Goal: Complete application form

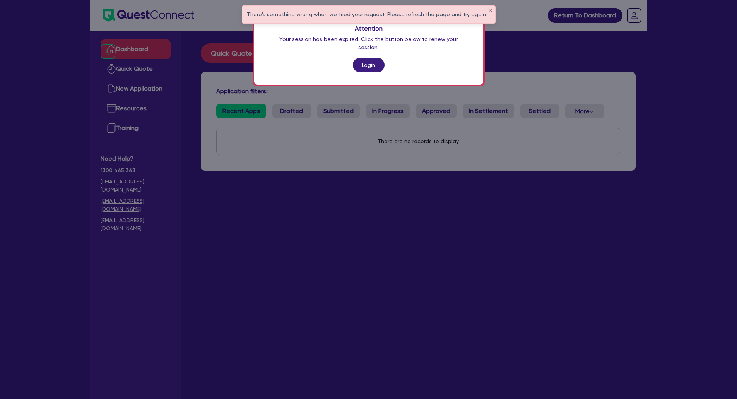
click at [363, 49] on div "Attention Your session has been expired. Click the button below to renew your s…" at bounding box center [368, 48] width 229 height 72
click at [369, 58] on link "Login" at bounding box center [369, 65] width 32 height 15
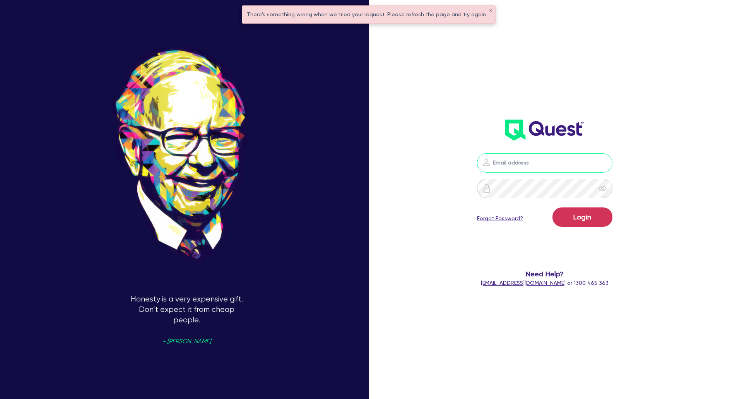
type input "[EMAIL_ADDRESS][DOMAIN_NAME]"
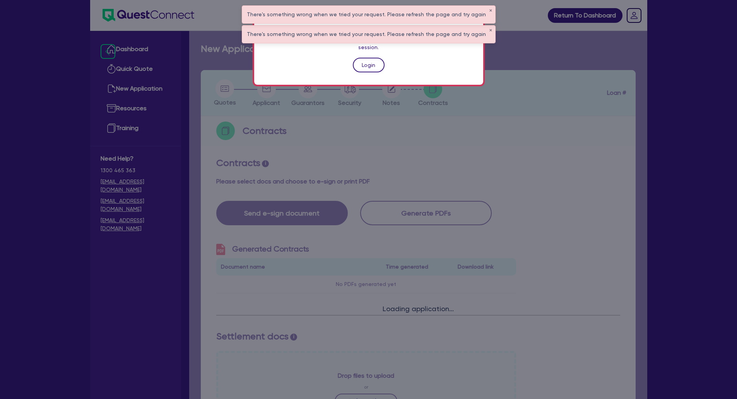
click at [364, 58] on link "Login" at bounding box center [369, 65] width 32 height 15
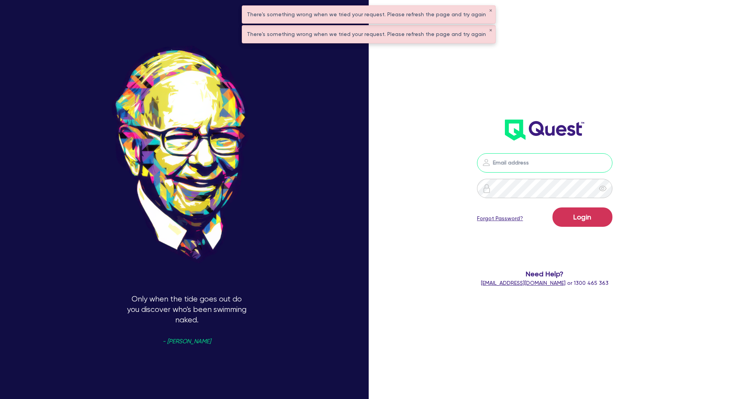
type input "[EMAIL_ADDRESS][DOMAIN_NAME]"
click at [587, 216] on button "Login" at bounding box center [582, 216] width 60 height 19
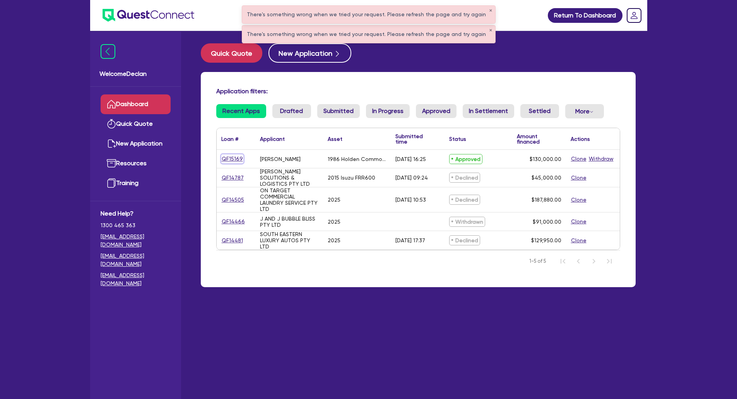
click at [231, 156] on link "QF15169" at bounding box center [232, 158] width 22 height 9
select select "CARS_AND_LIGHT_TRUCKS"
select select "PASSENGER_VEHICLES"
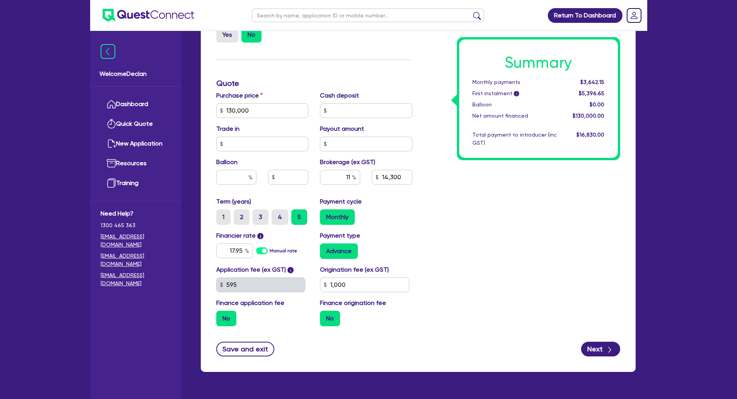
scroll to position [298, 0]
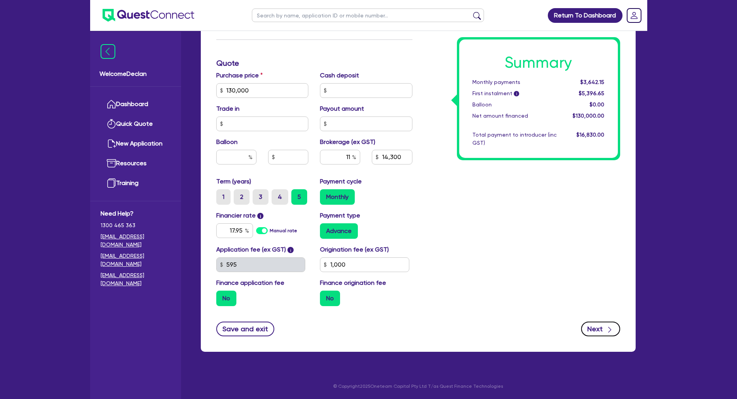
click at [601, 336] on button "Next" at bounding box center [600, 328] width 39 height 15
select select "SOLE_TRADER"
select select "RETAIL_WHOLESALE_TRADE"
select select "MOTOR_VEHICLES"
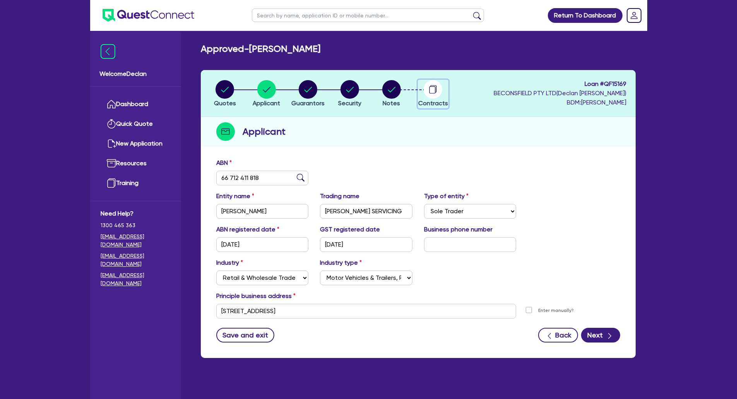
click at [429, 93] on circle "button" at bounding box center [432, 89] width 19 height 19
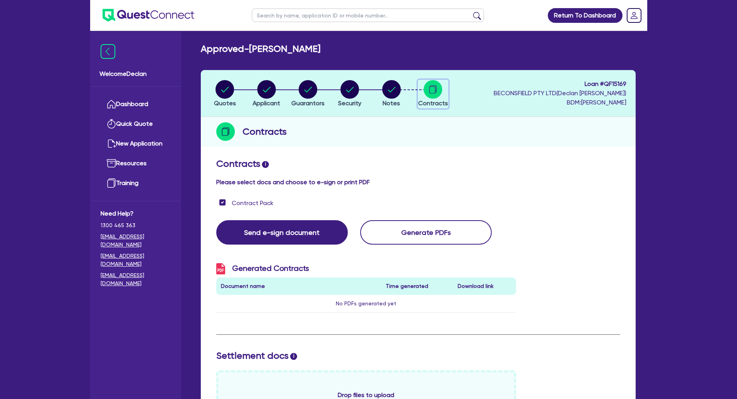
checkbox input "true"
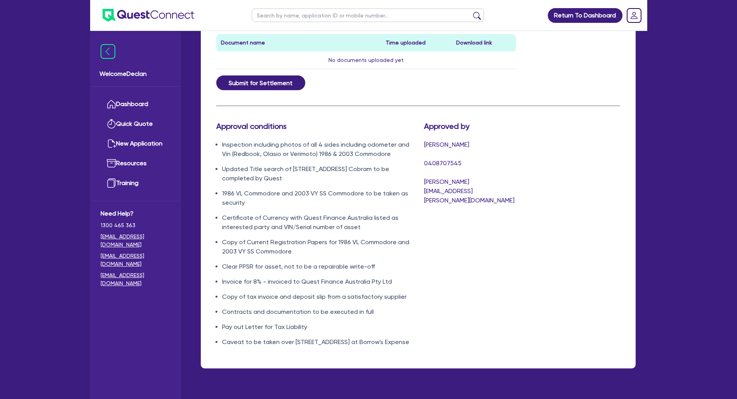
scroll to position [387, 0]
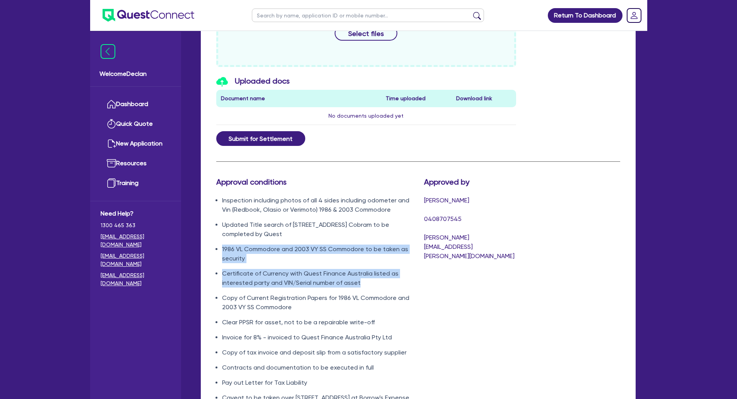
drag, startPoint x: 329, startPoint y: 287, endPoint x: 211, endPoint y: 244, distance: 125.8
click at [211, 244] on div "Approval conditions Inspection including photos of all 4 sides including odomet…" at bounding box center [314, 292] width 208 height 231
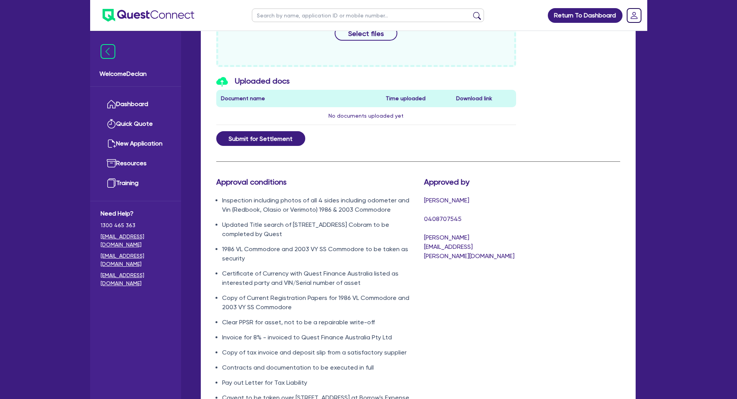
click at [248, 200] on li "Inspection including photos of all 4 sides including odometer and Vin (Redbook,…" at bounding box center [317, 205] width 190 height 19
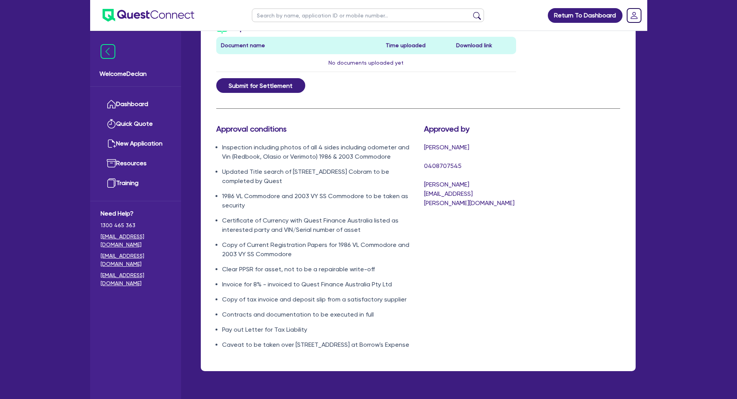
scroll to position [468, 0]
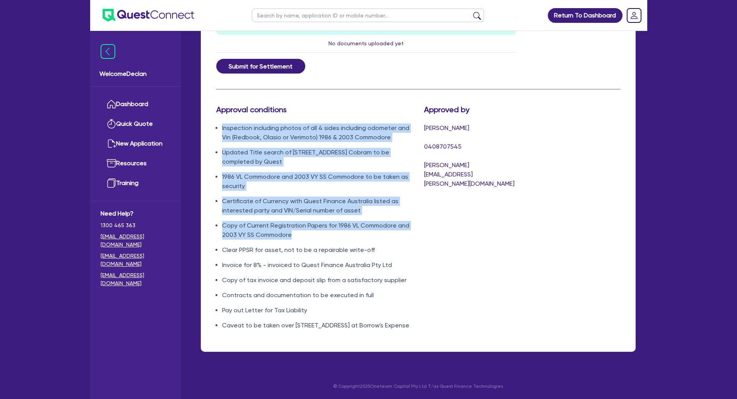
drag, startPoint x: 295, startPoint y: 224, endPoint x: 215, endPoint y: 120, distance: 131.3
click at [216, 123] on ul "Inspection including photos of all 4 sides including odometer and Vin (Redbook,…" at bounding box center [314, 226] width 196 height 207
click at [306, 181] on li "1986 VL Commodore and 2003 VY SS Commodore to be taken as security" at bounding box center [317, 181] width 190 height 19
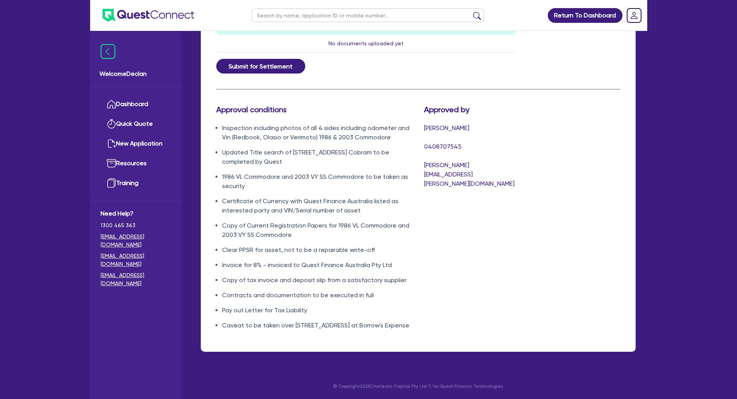
drag, startPoint x: 221, startPoint y: 117, endPoint x: 307, endPoint y: 325, distance: 224.9
click at [307, 325] on ul "Inspection including photos of all 4 sides including odometer and Vin (Redbook,…" at bounding box center [314, 226] width 196 height 207
click at [300, 324] on li "Caveat to be taken over 2 Jordan Street, Cobram Vic 3644 at Borrow's Expense" at bounding box center [317, 325] width 190 height 9
